Goal: Find specific page/section: Find specific page/section

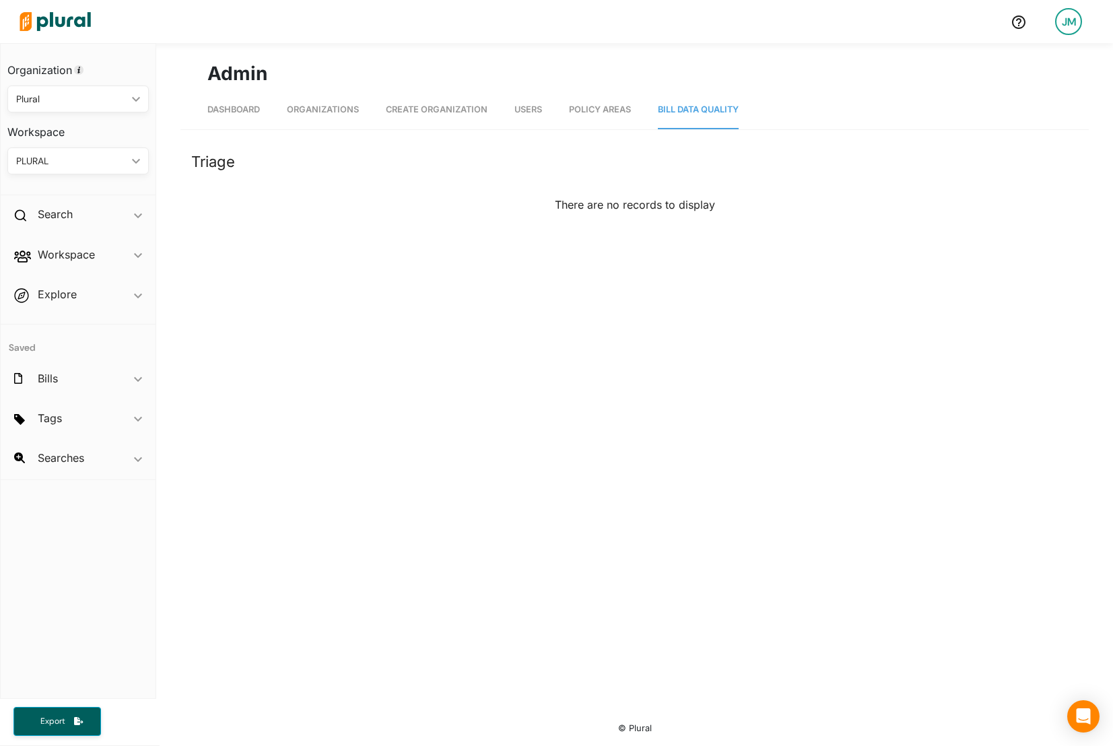
click at [422, 314] on div "Admin Dashboard Organizations Create Organization Users Policy Areas Bill Data …" at bounding box center [634, 375] width 957 height 665
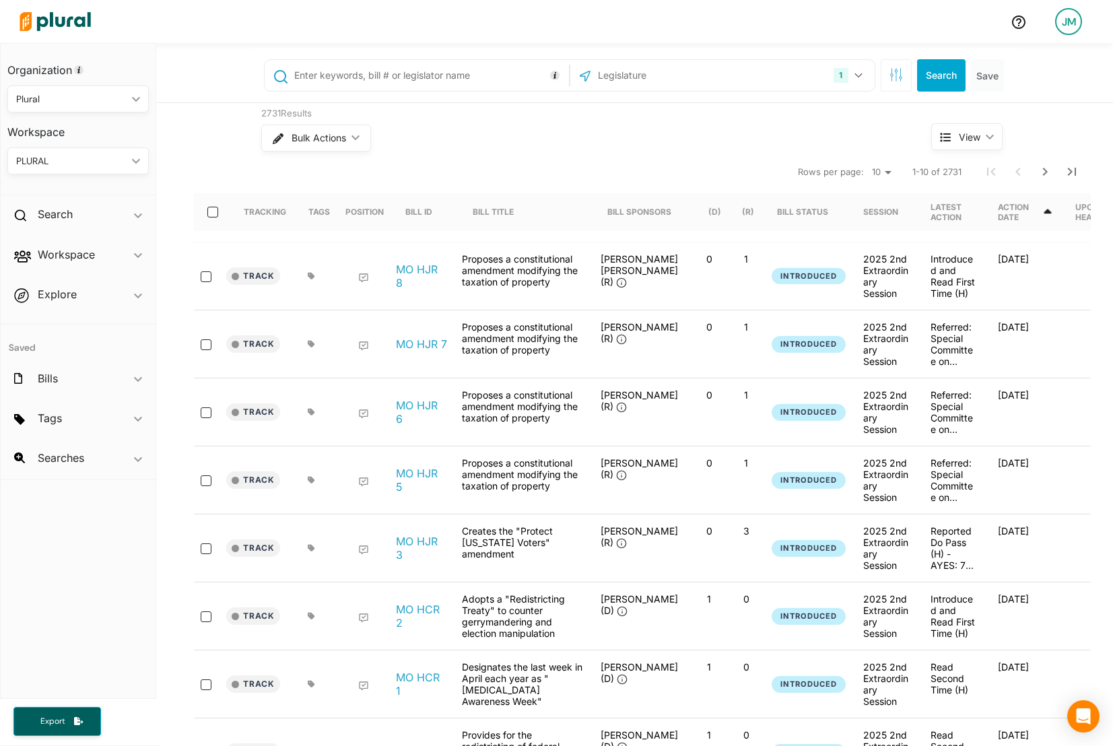
click at [1075, 30] on div "JM" at bounding box center [1068, 21] width 27 height 27
click at [1013, 63] on link "Admin Dashboard" at bounding box center [1035, 61] width 118 height 34
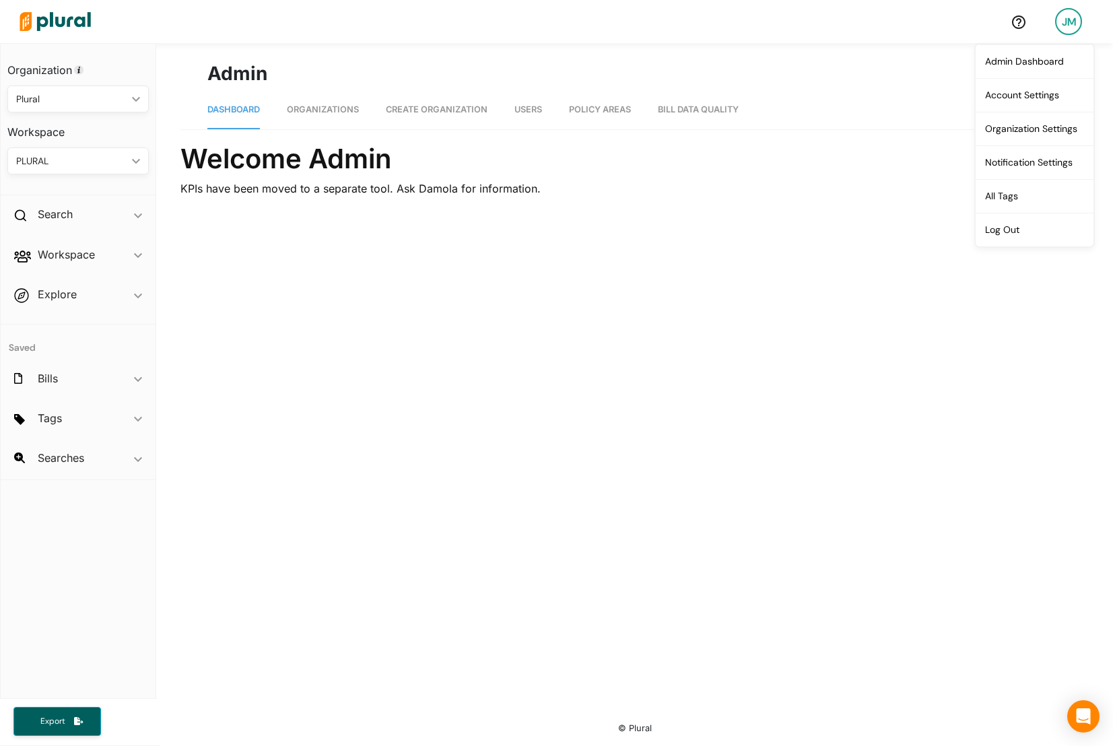
click at [739, 114] on span "Bill Data Quality" at bounding box center [698, 109] width 81 height 10
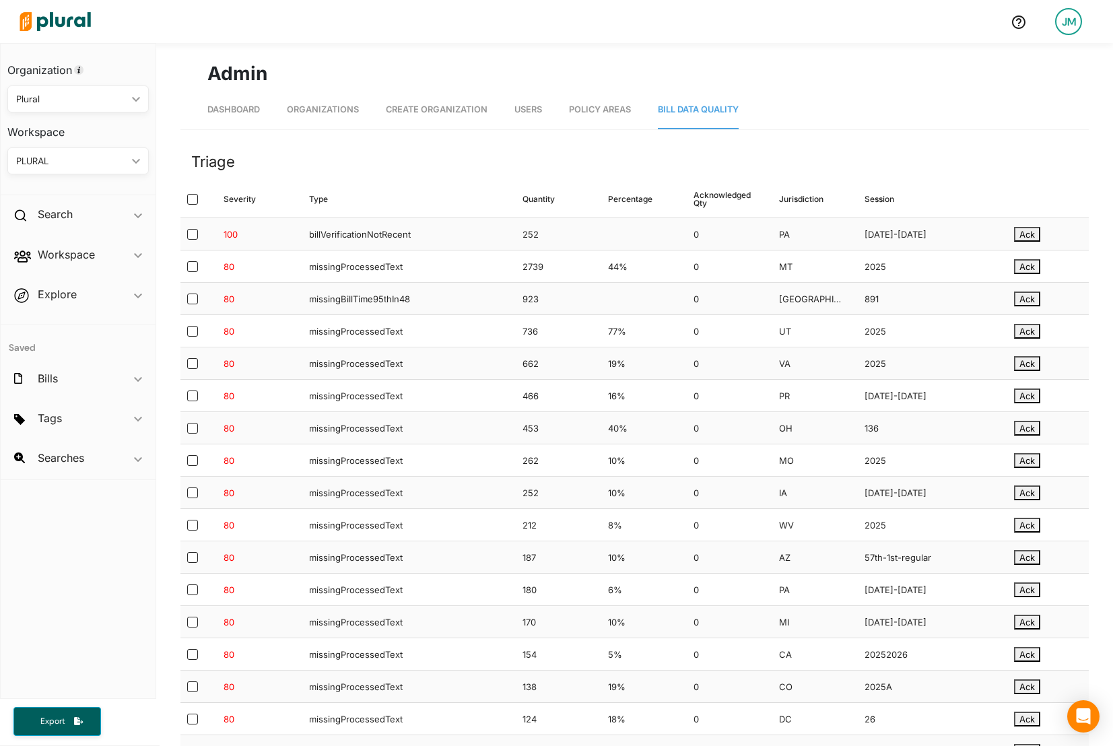
click at [408, 152] on header "Triage" at bounding box center [634, 162] width 908 height 38
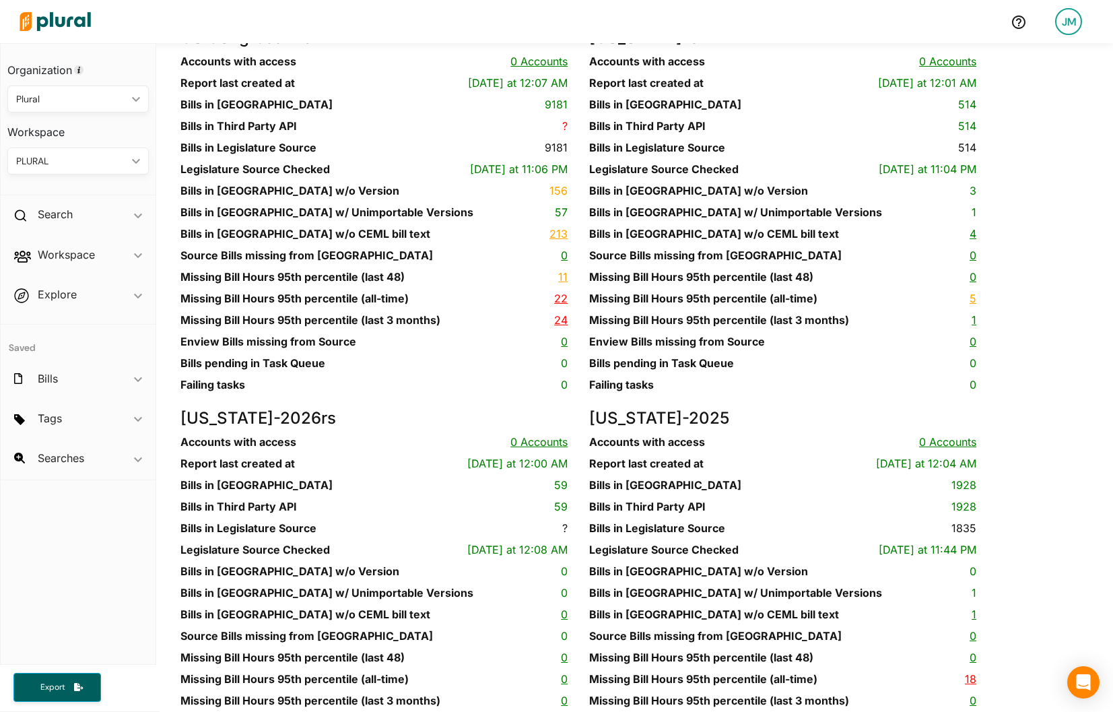
scroll to position [10888, 0]
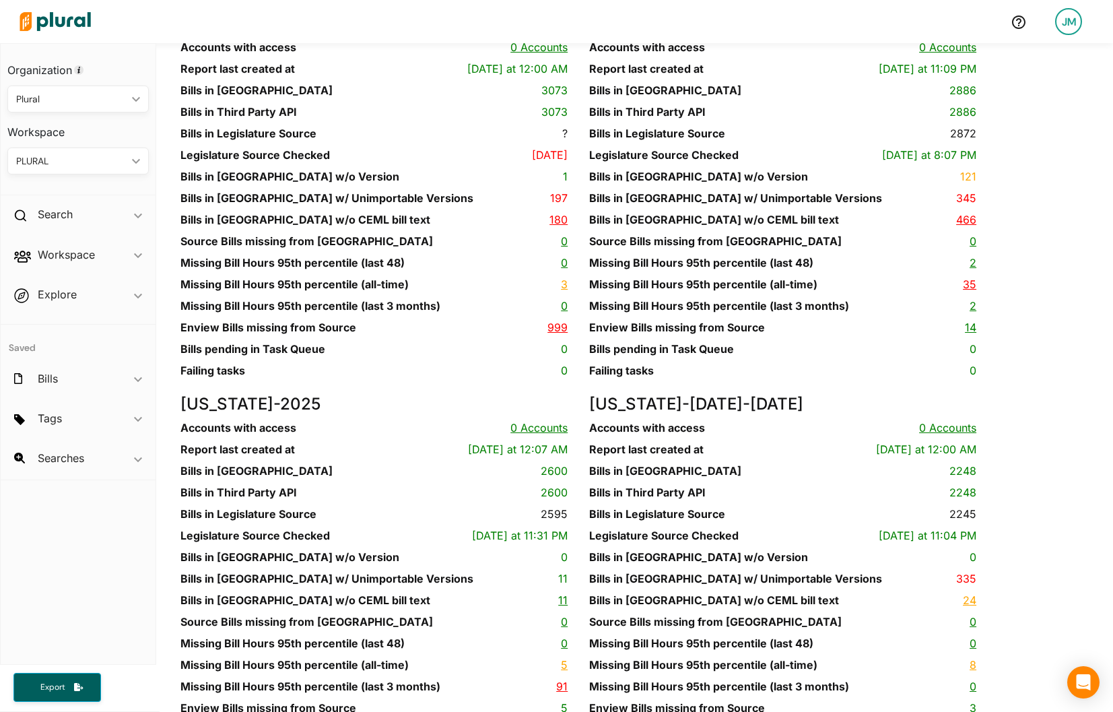
drag, startPoint x: 398, startPoint y: 382, endPoint x: 308, endPoint y: 378, distance: 89.7
click at [309, 34] on h4 "Pennsylvania - 2025-2026" at bounding box center [373, 25] width 387 height 20
click at [339, 34] on h4 "Pennsylvania - 2025-2026" at bounding box center [373, 25] width 387 height 20
drag, startPoint x: 314, startPoint y: 378, endPoint x: 407, endPoint y: 379, distance: 92.9
click at [407, 34] on h4 "Pennsylvania - 2025-2026" at bounding box center [373, 25] width 387 height 20
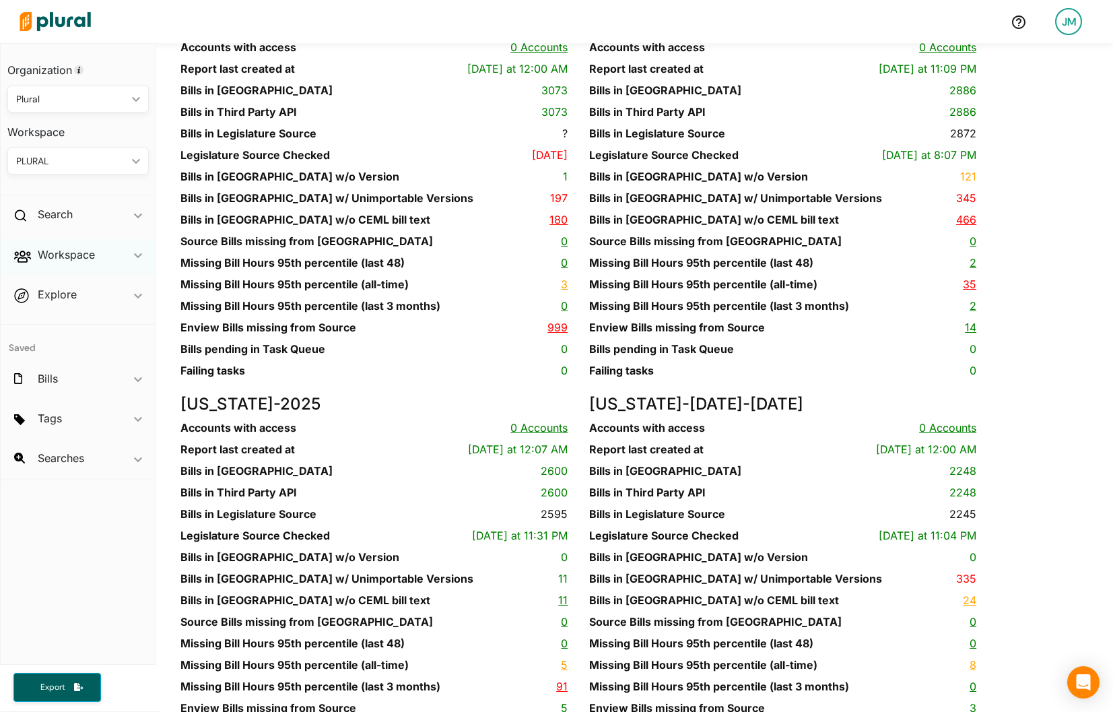
copy h4 "2025-2026"
